Goal: Complete application form

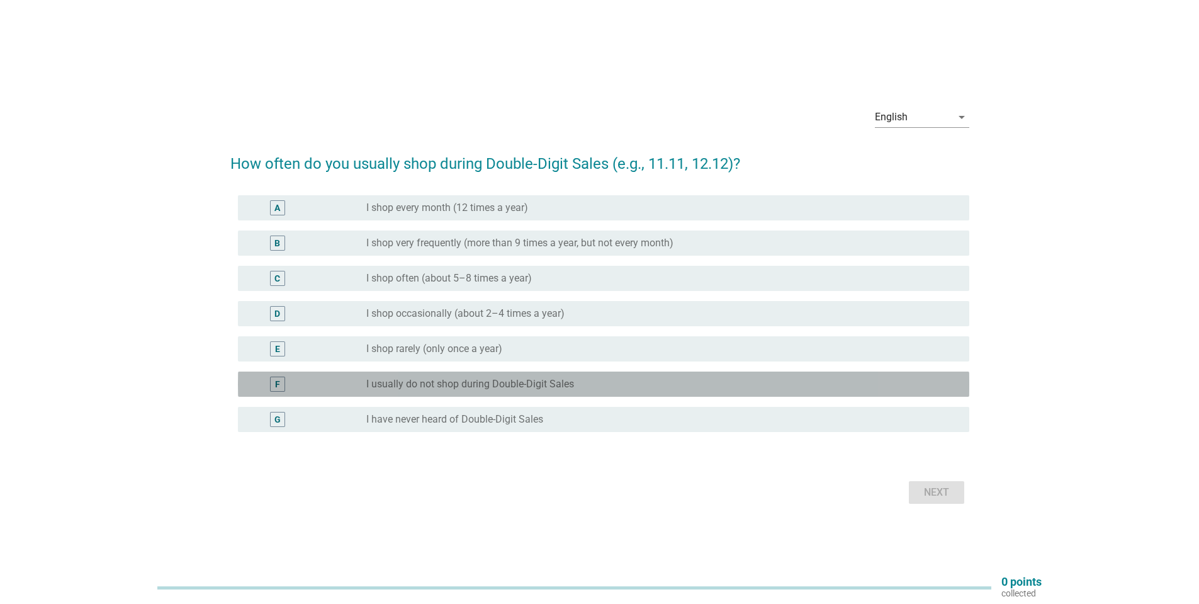
click at [451, 379] on label "I usually do not shop during Double-Digit Sales" at bounding box center [470, 384] width 208 height 13
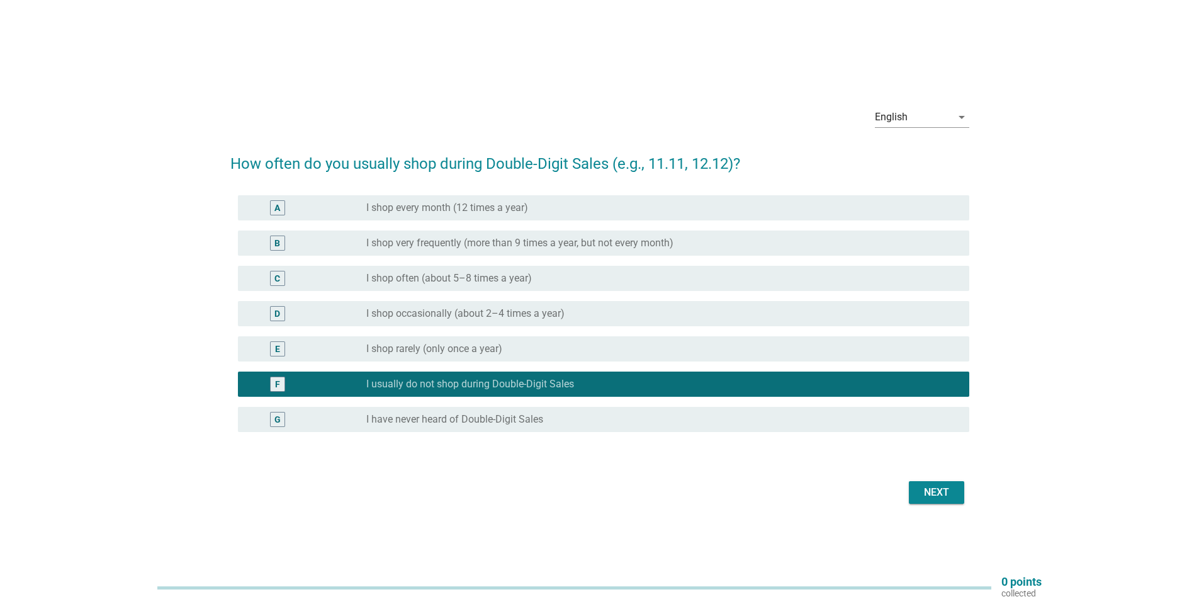
click at [448, 332] on div "E radio_button_unchecked I shop rarely (only once a year)" at bounding box center [599, 348] width 739 height 35
click at [434, 358] on div "E radio_button_unchecked I shop rarely (only once a year)" at bounding box center [603, 348] width 731 height 25
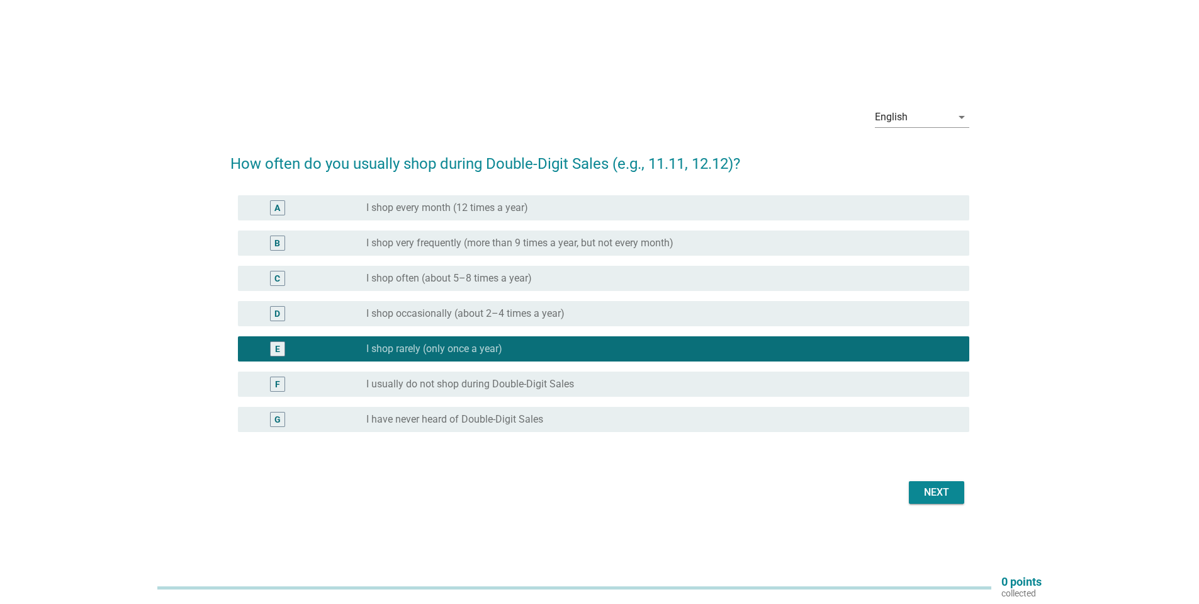
click at [432, 369] on div "F radio_button_unchecked I usually do not shop during Double-Digit Sales" at bounding box center [599, 383] width 739 height 35
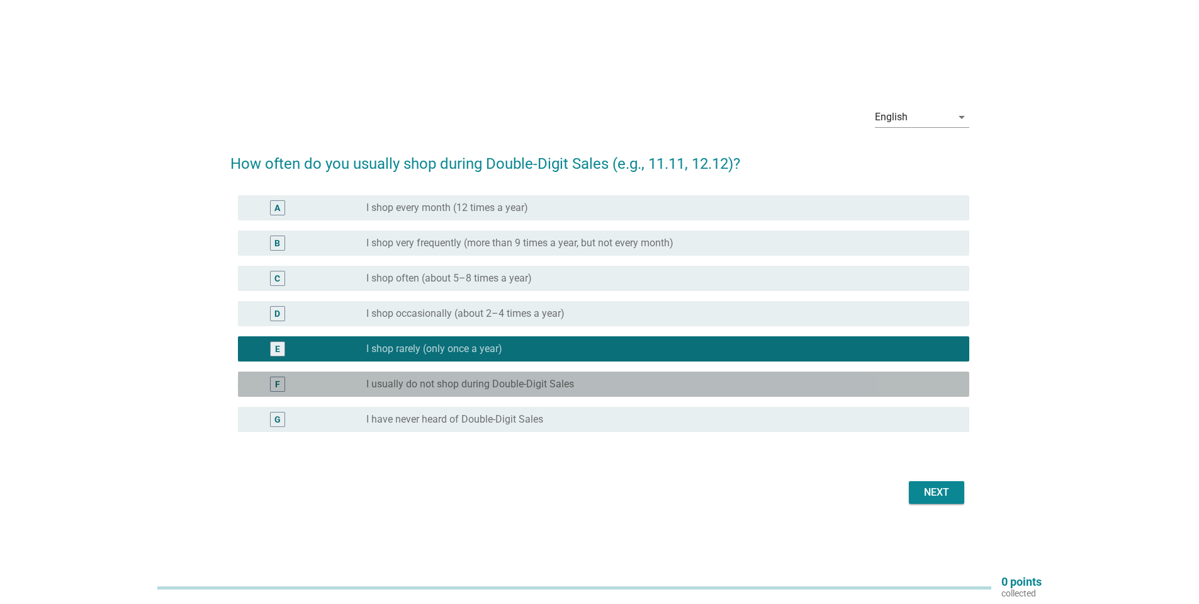
click at [431, 375] on div "F radio_button_unchecked I usually do not shop during Double-Digit Sales" at bounding box center [603, 383] width 731 height 25
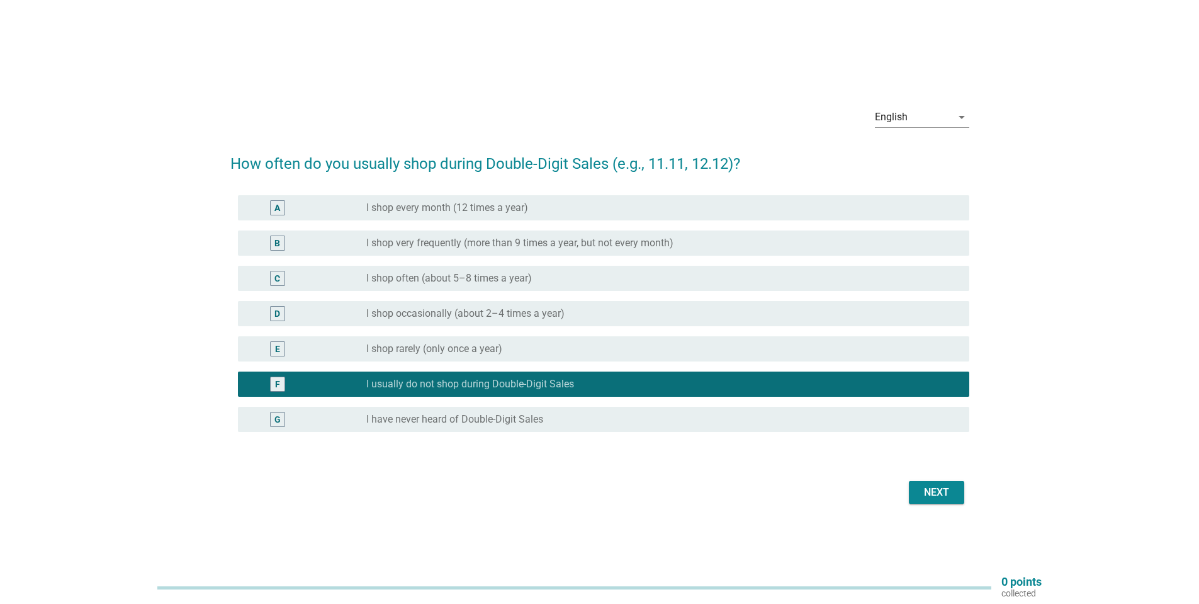
click at [929, 481] on button "Next" at bounding box center [936, 492] width 55 height 23
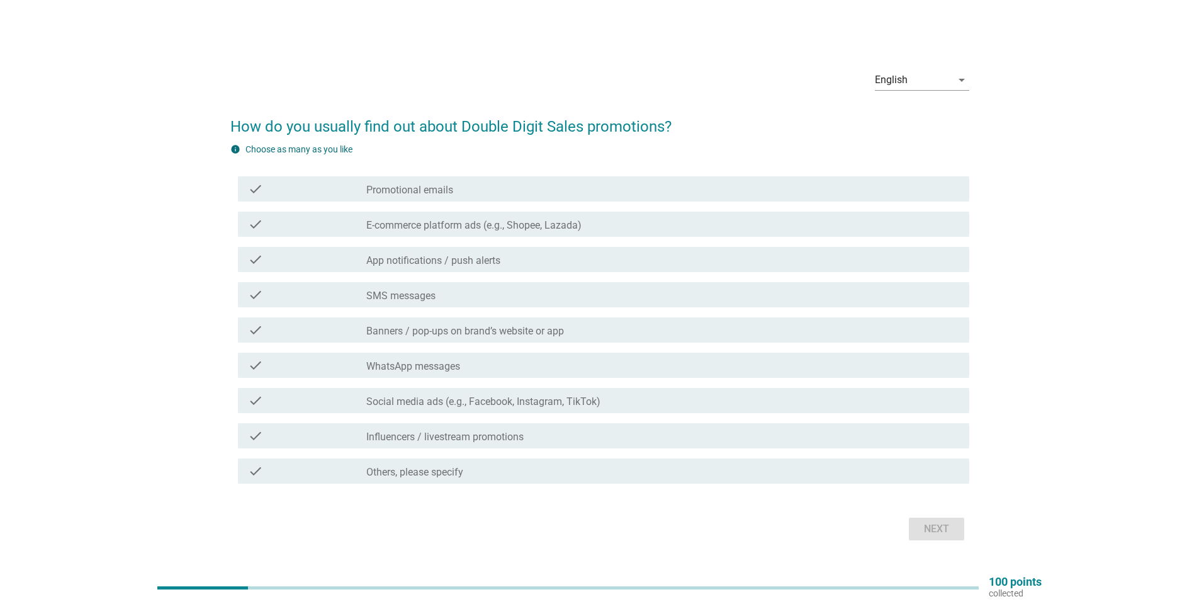
click at [454, 191] on div "check_box_outline_blank Promotional emails" at bounding box center [662, 188] width 593 height 15
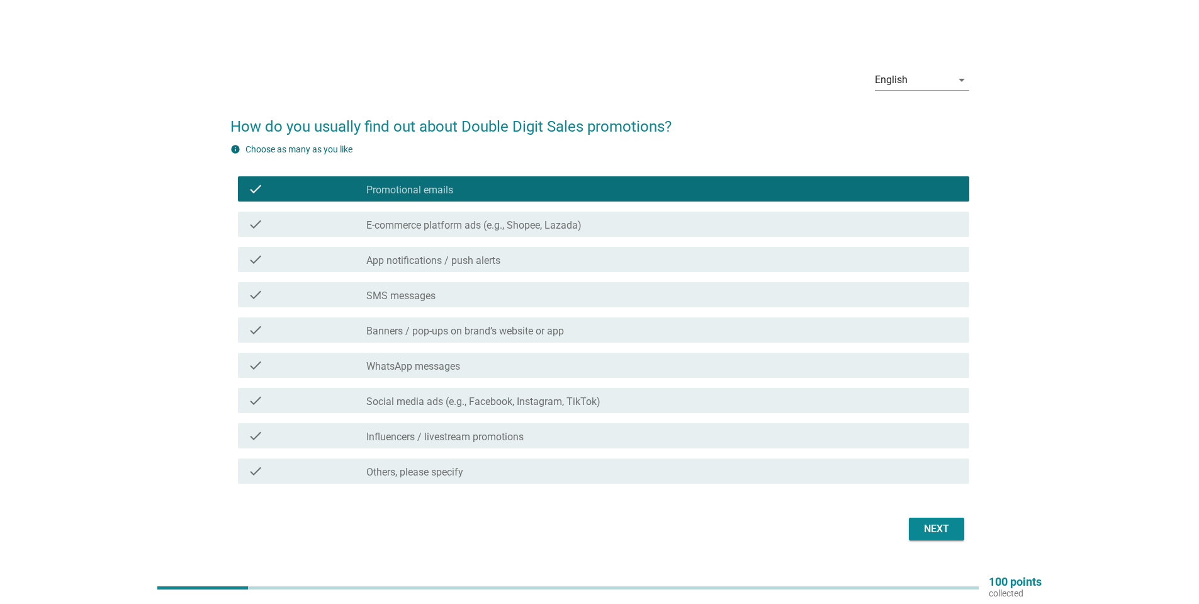
click at [456, 225] on label "E-commerce platform ads (e.g., Shopee, Lazada)" at bounding box center [473, 225] width 215 height 13
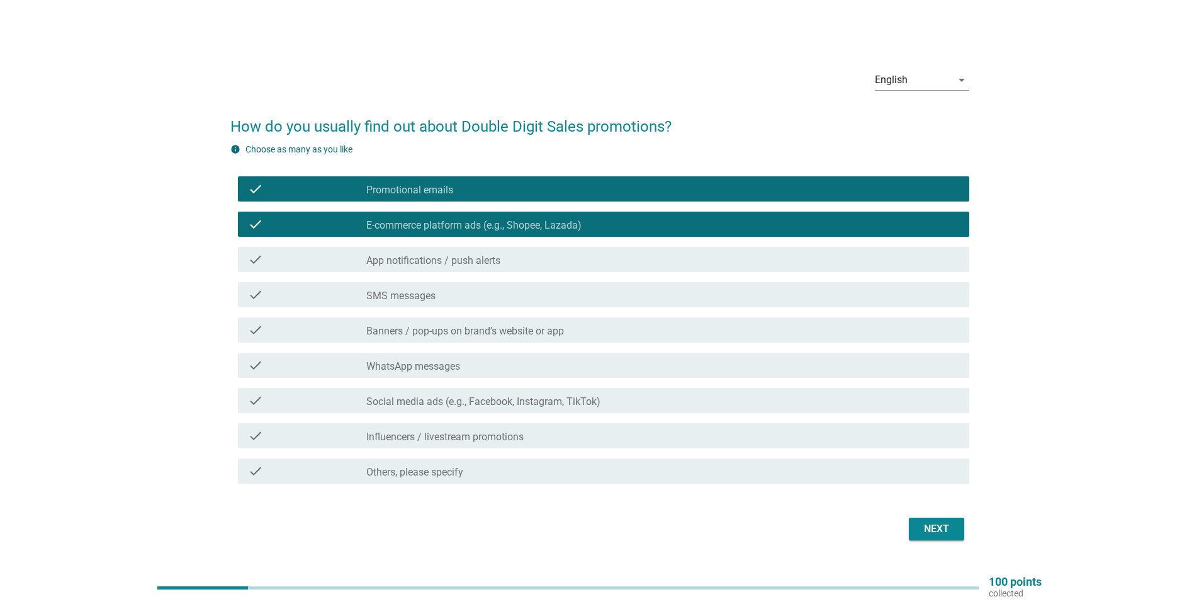
click at [449, 326] on label "Banners / pop-ups on brand’s website or app" at bounding box center [465, 331] width 198 height 13
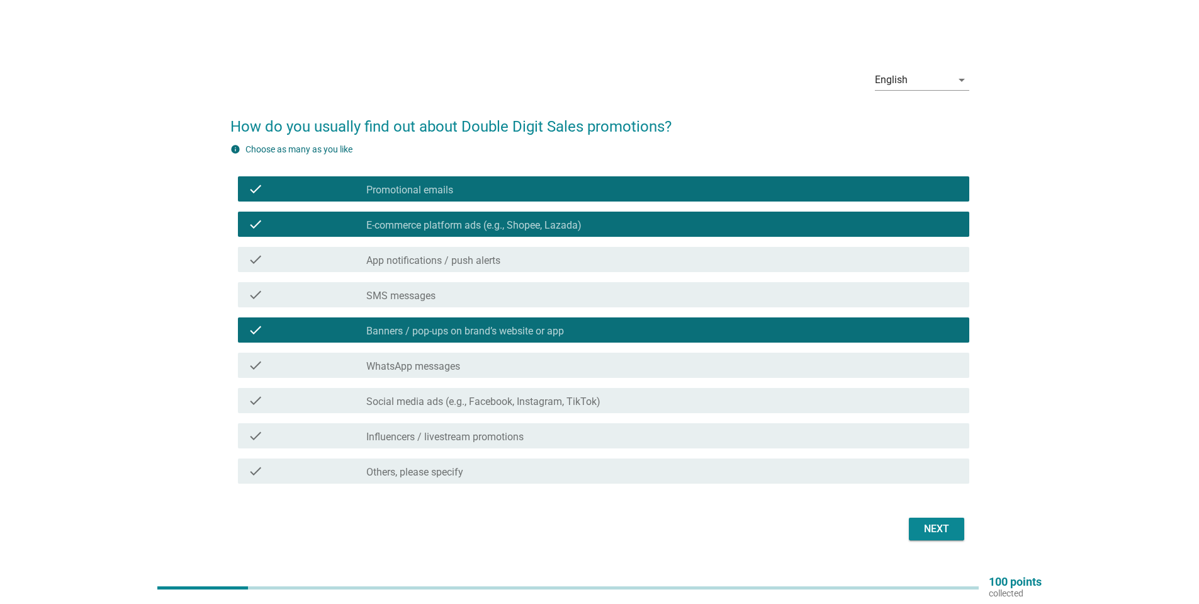
click at [450, 401] on label "Social media ads (e.g., Facebook, Instagram, TikTok)" at bounding box center [483, 401] width 234 height 13
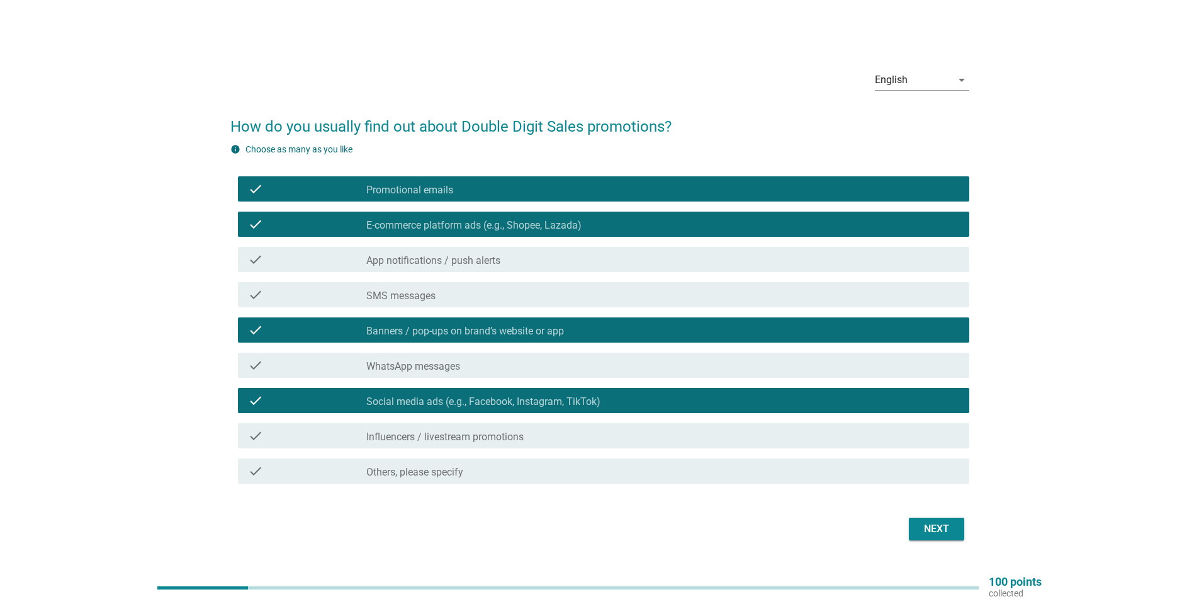
click at [911, 520] on button "Next" at bounding box center [936, 528] width 55 height 23
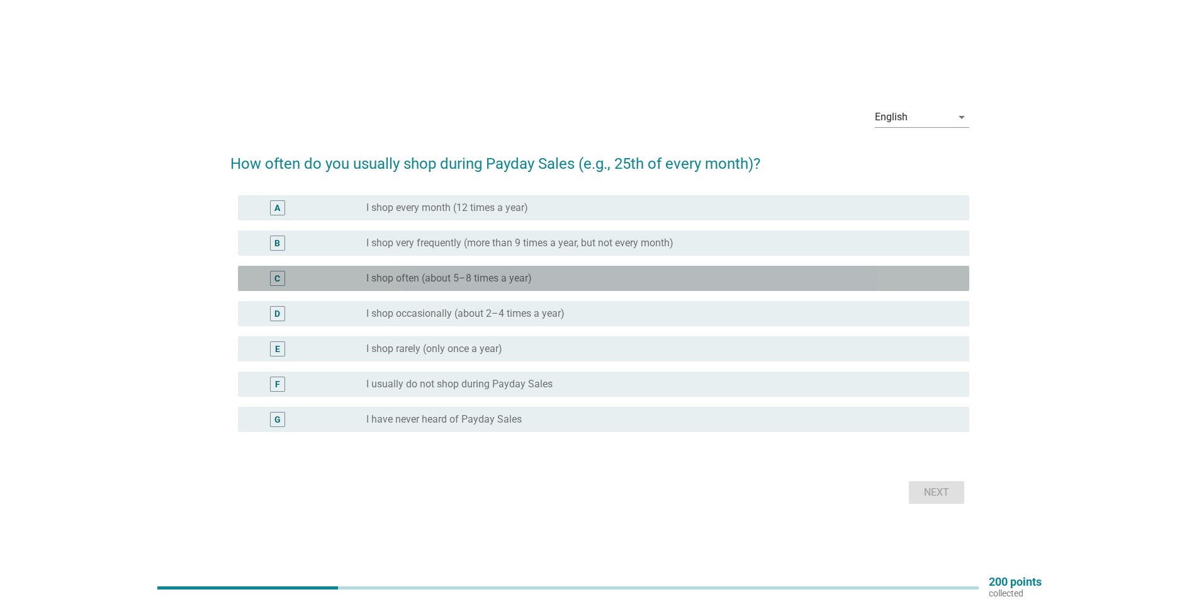
click at [527, 275] on label "I shop often (about 5–8 times a year)" at bounding box center [449, 278] width 166 height 13
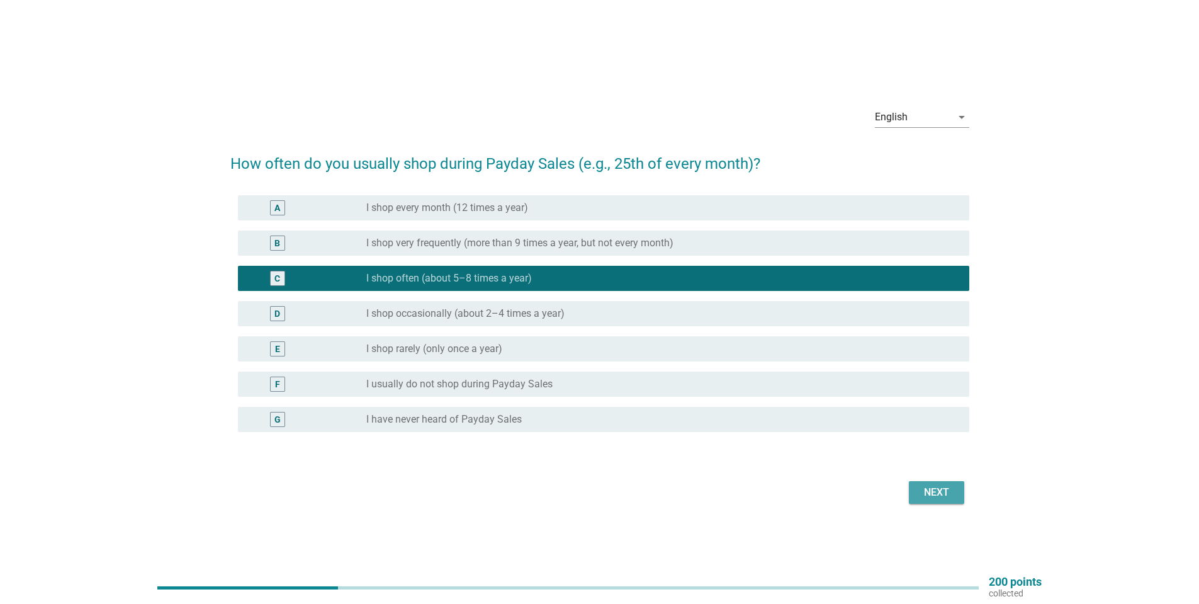
click at [925, 488] on div "Next" at bounding box center [936, 492] width 35 height 15
